Goal: Task Accomplishment & Management: Manage account settings

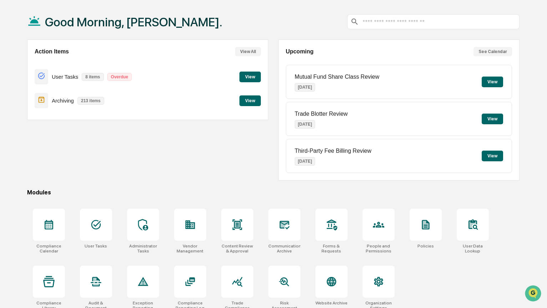
scroll to position [37, 0]
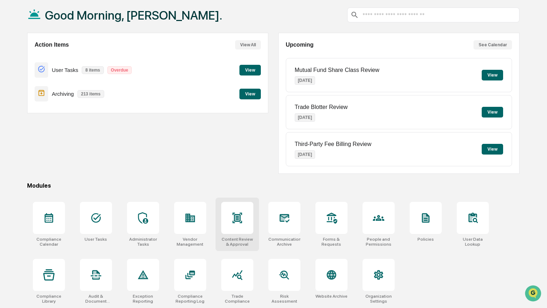
click at [235, 222] on icon at bounding box center [236, 217] width 11 height 11
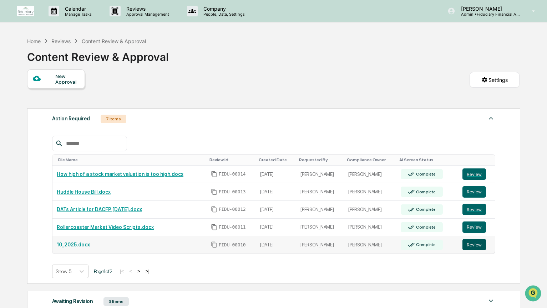
click at [473, 244] on button "Review" at bounding box center [474, 244] width 24 height 11
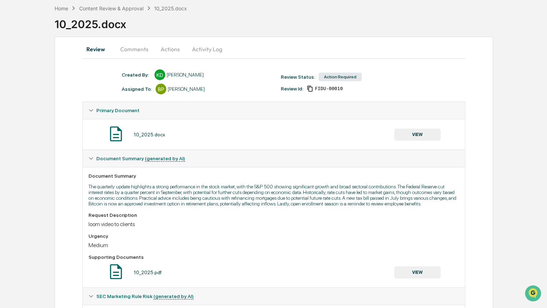
scroll to position [45, 0]
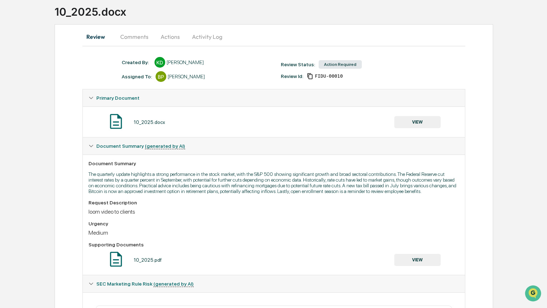
click at [423, 124] on button "VIEW" at bounding box center [417, 122] width 46 height 12
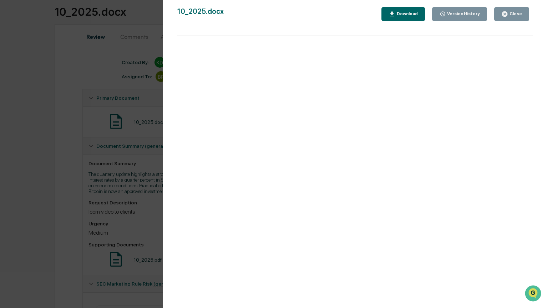
click at [392, 12] on icon "button" at bounding box center [392, 13] width 4 height 5
click at [133, 170] on div "Version History [DATE] 05:41 PM [PERSON_NAME] 10_2025.docx Close Version Histor…" at bounding box center [273, 154] width 547 height 308
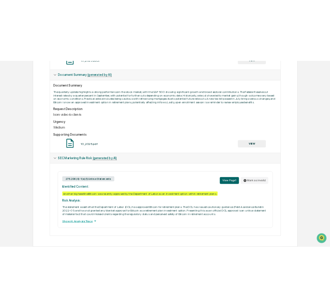
scroll to position [183, 0]
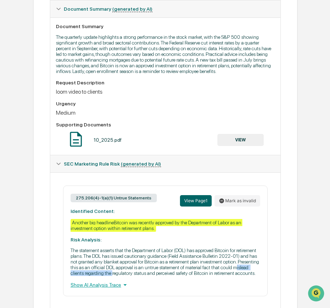
drag, startPoint x: 241, startPoint y: 285, endPoint x: 174, endPoint y: 280, distance: 67.2
click at [174, 276] on p "The statement asserts that the Department of Labor (DOL) has approved Bitcoin f…" at bounding box center [166, 262] width 190 height 29
click at [185, 276] on p "The statement asserts that the Department of Labor (DOL) has approved Bitcoin f…" at bounding box center [166, 262] width 190 height 29
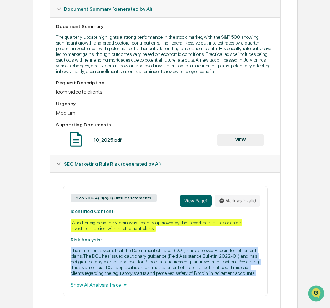
drag, startPoint x: 240, startPoint y: 290, endPoint x: 71, endPoint y: 261, distance: 171.1
click at [71, 261] on p "The statement asserts that the Department of Labor (DOL) has approved Bitcoin f…" at bounding box center [166, 262] width 190 height 29
copy p "The statement asserts that the Department of Labor (DOL) has approved Bitcoin f…"
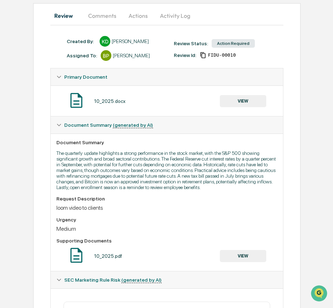
scroll to position [63, 0]
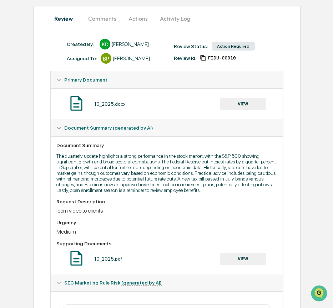
click at [97, 17] on button "Comments" at bounding box center [102, 18] width 40 height 17
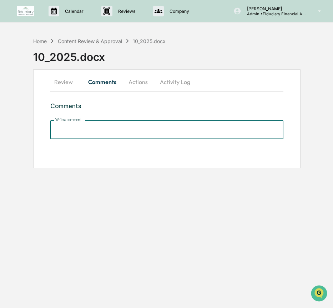
click at [88, 130] on input "Write a comment..." at bounding box center [166, 129] width 233 height 19
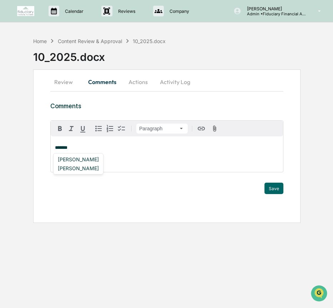
click at [65, 77] on button "Review" at bounding box center [66, 81] width 32 height 17
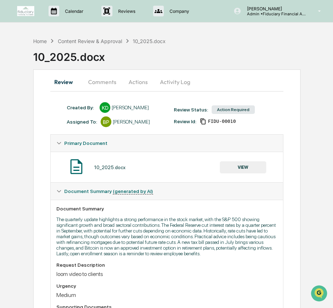
click at [101, 80] on button "Comments" at bounding box center [102, 81] width 40 height 17
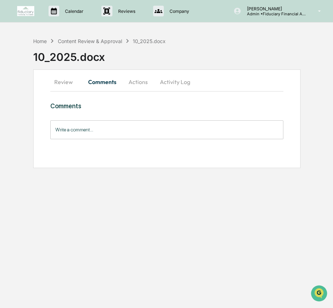
click at [86, 129] on input "Write a comment..." at bounding box center [166, 129] width 233 height 19
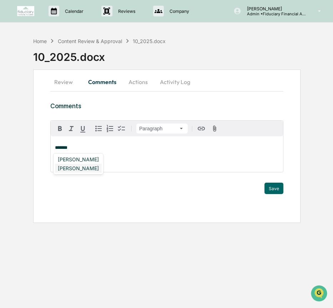
click at [78, 168] on div "[PERSON_NAME]" at bounding box center [78, 168] width 47 height 9
drag, startPoint x: 104, startPoint y: 148, endPoint x: 52, endPoint y: 149, distance: 52.1
click at [52, 149] on div "**********" at bounding box center [167, 155] width 232 height 36
click at [132, 84] on button "Actions" at bounding box center [138, 81] width 32 height 17
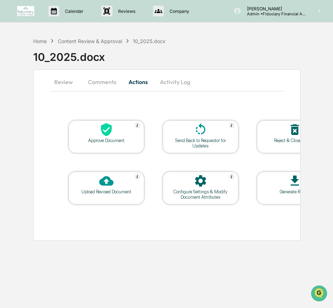
click at [90, 196] on div "Upload Revised Document" at bounding box center [106, 188] width 76 height 33
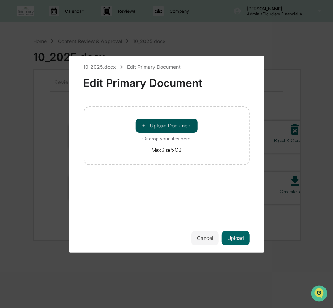
click at [172, 120] on button "＋ Upload Document" at bounding box center [166, 126] width 62 height 14
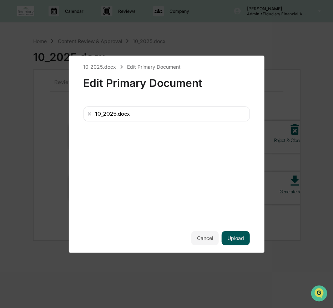
click at [239, 239] on button "Upload" at bounding box center [235, 238] width 28 height 14
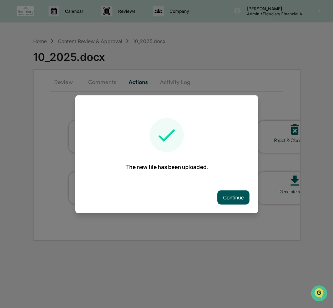
click at [232, 200] on button "Continue" at bounding box center [233, 197] width 32 height 14
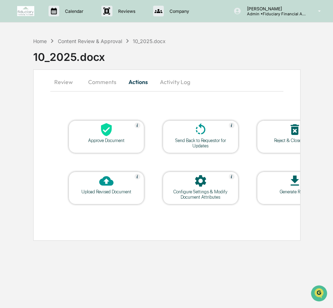
click at [217, 148] on div "Send Back to Requestor for Updates" at bounding box center [200, 143] width 64 height 11
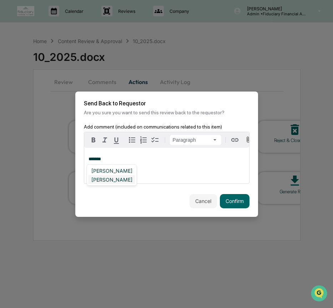
click at [127, 181] on div "[PERSON_NAME]" at bounding box center [111, 179] width 47 height 9
click at [99, 170] on div "[PERSON_NAME]" at bounding box center [111, 170] width 47 height 9
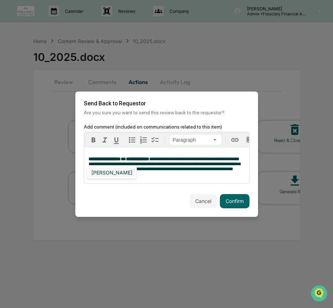
click at [100, 169] on div "[PERSON_NAME]" at bounding box center [111, 172] width 47 height 9
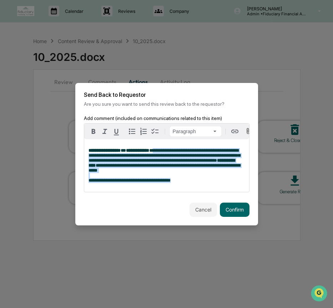
drag, startPoint x: 199, startPoint y: 184, endPoint x: 176, endPoint y: 151, distance: 40.5
click at [176, 151] on p "**********" at bounding box center [166, 165] width 156 height 35
copy p "**********"
click at [245, 215] on button "Confirm" at bounding box center [235, 210] width 30 height 14
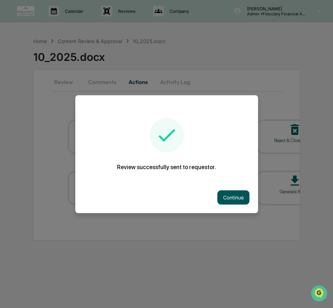
click at [237, 196] on button "Continue" at bounding box center [233, 197] width 32 height 14
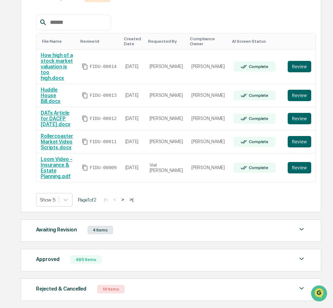
scroll to position [139, 0]
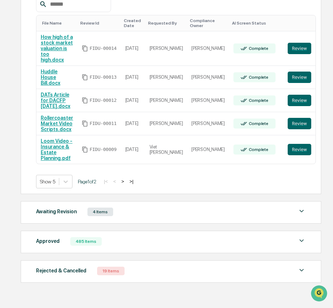
click at [60, 201] on div "Awaiting Revision 4 Items File Name Review Id Created Date Requested By Complia…" at bounding box center [171, 212] width 300 height 22
click at [61, 207] on div "Awaiting Revision" at bounding box center [56, 211] width 41 height 9
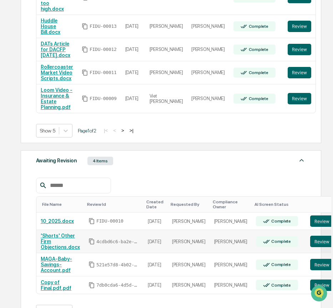
scroll to position [193, 0]
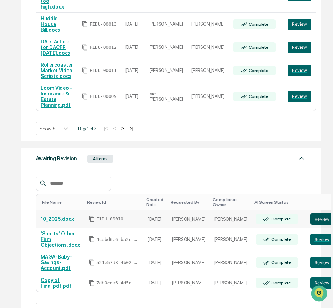
click at [310, 216] on button "Review" at bounding box center [322, 219] width 24 height 11
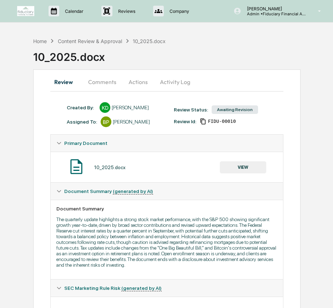
click at [105, 83] on button "Comments" at bounding box center [102, 81] width 40 height 17
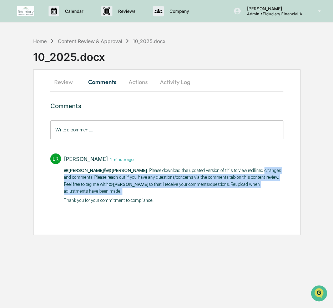
drag, startPoint x: 168, startPoint y: 196, endPoint x: 61, endPoint y: 175, distance: 108.8
click at [60, 175] on div "LR Lindsay Rider 1 minute ago @Kristiana Daniels & @Brook Powers : Please downl…" at bounding box center [166, 178] width 233 height 56
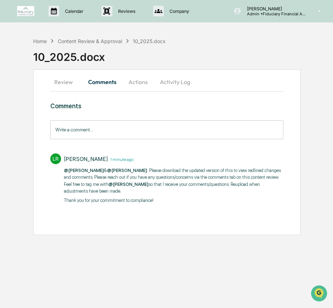
click at [130, 192] on p "@Kristiana Daniels & @Brook Powers : Please download the updated version of thi…" at bounding box center [173, 181] width 219 height 28
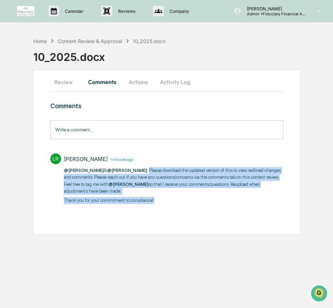
drag, startPoint x: 159, startPoint y: 201, endPoint x: 148, endPoint y: 172, distance: 30.5
click at [148, 172] on div "@Kristiana Daniels & @Brook Powers : Please download the updated version of thi…" at bounding box center [173, 185] width 219 height 37
copy div "Please download the updated version of this to view redlined changes and commen…"
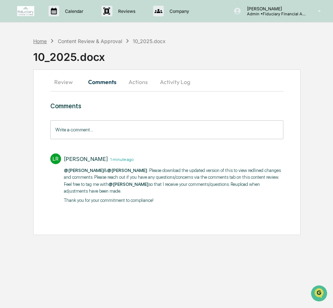
click at [41, 40] on div "Home" at bounding box center [40, 41] width 14 height 6
